Goal: Information Seeking & Learning: Learn about a topic

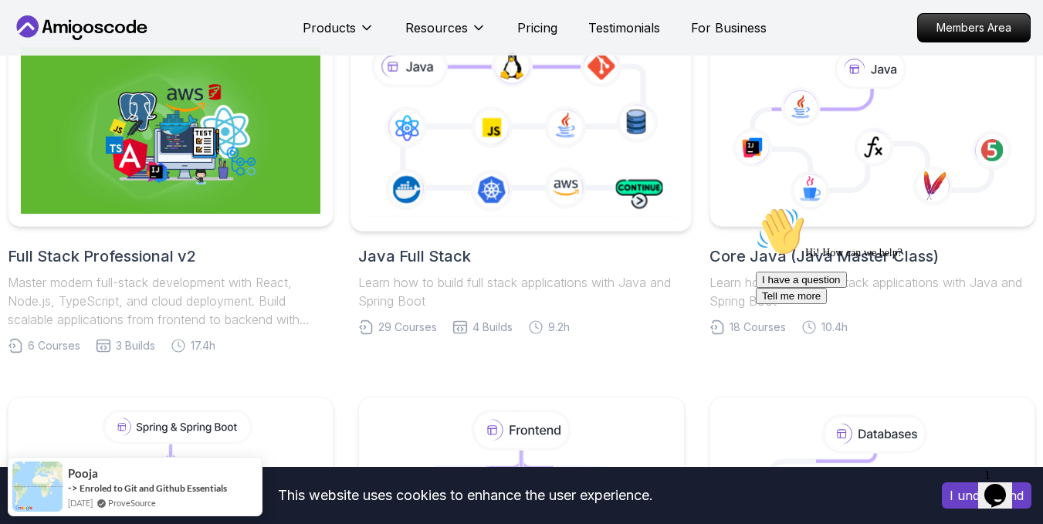
scroll to position [309, 0]
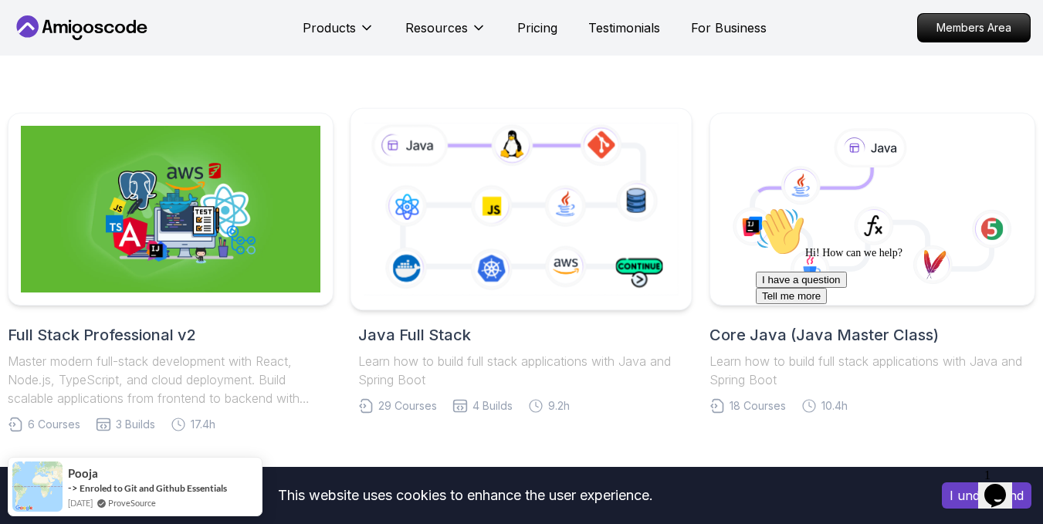
click at [521, 225] on icon at bounding box center [522, 209] width 322 height 179
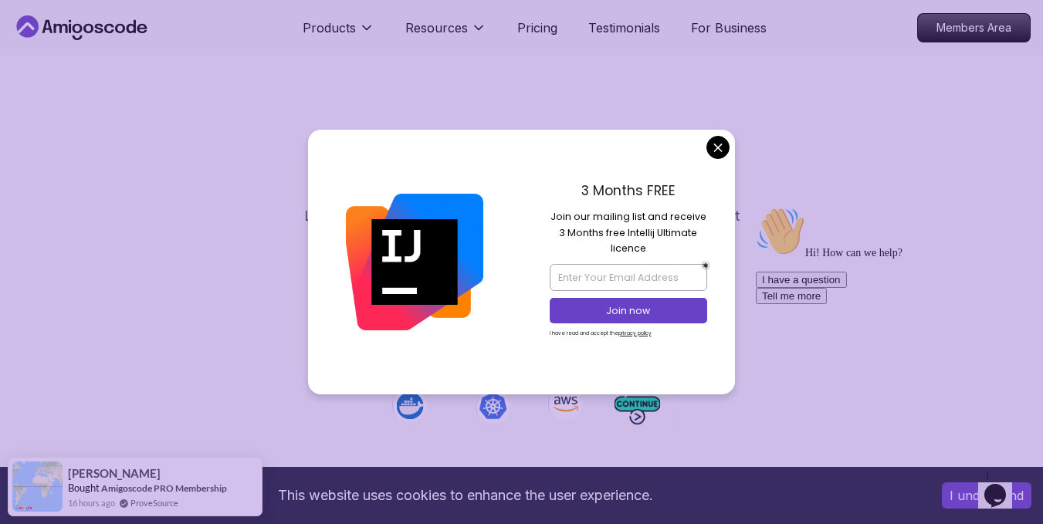
scroll to position [459, 0]
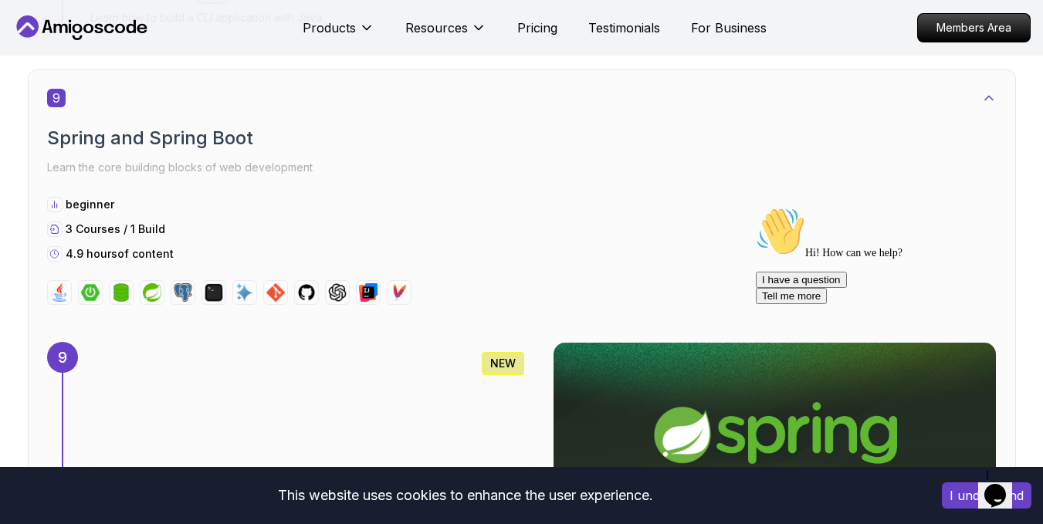
scroll to position [5863, 0]
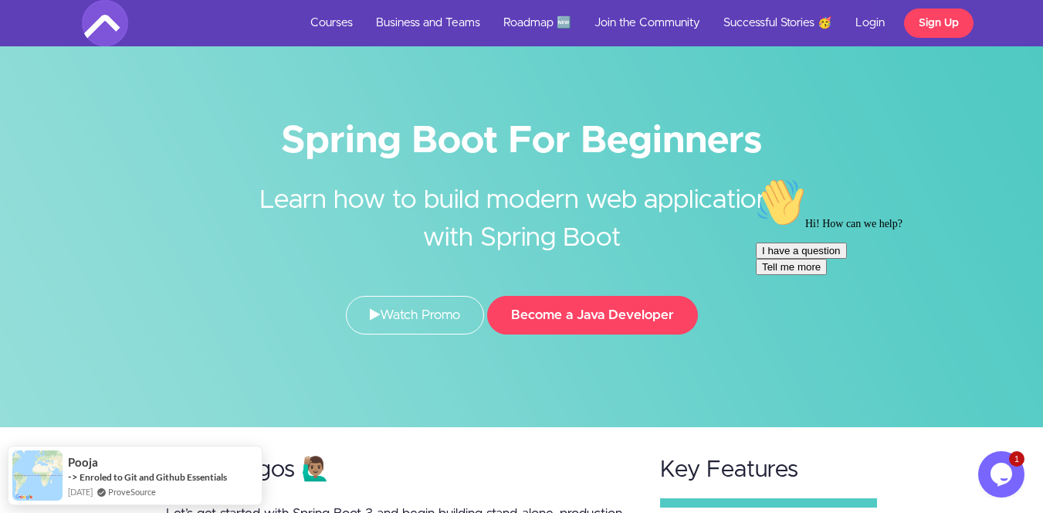
click at [866, 268] on div "Hi! How can we help? I have a question Tell me more" at bounding box center [895, 226] width 278 height 97
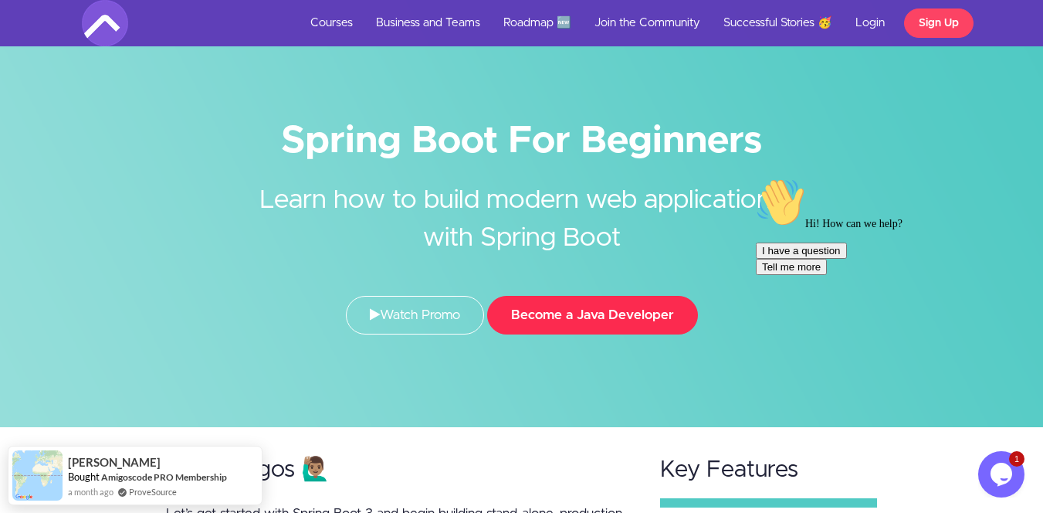
click at [581, 333] on button "Become a Java Developer" at bounding box center [592, 315] width 211 height 39
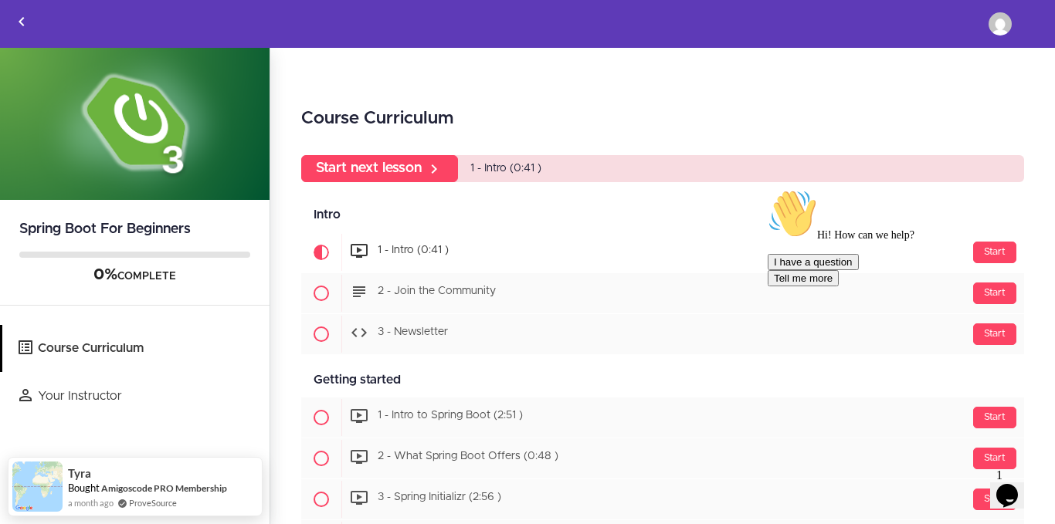
click at [774, 83] on div "Course Curriculum Start next lesson 1 - Intro (0:41 ) Intro Available in days d…" at bounding box center [662, 287] width 784 height 478
